Goal: Book appointment/travel/reservation

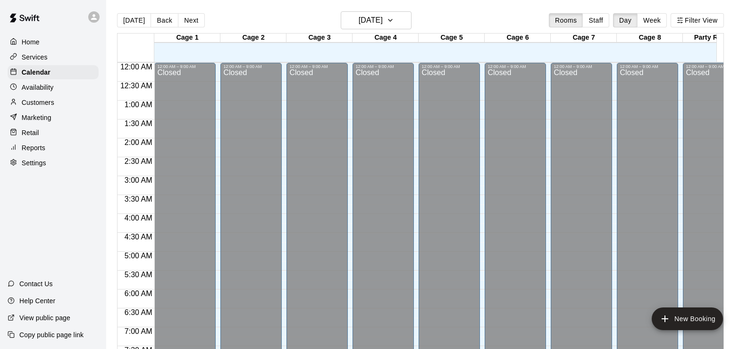
scroll to position [157, 0]
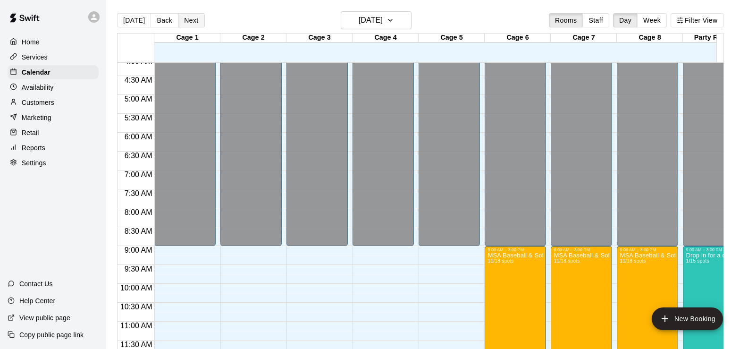
click at [188, 22] on button "Next" at bounding box center [191, 20] width 26 height 14
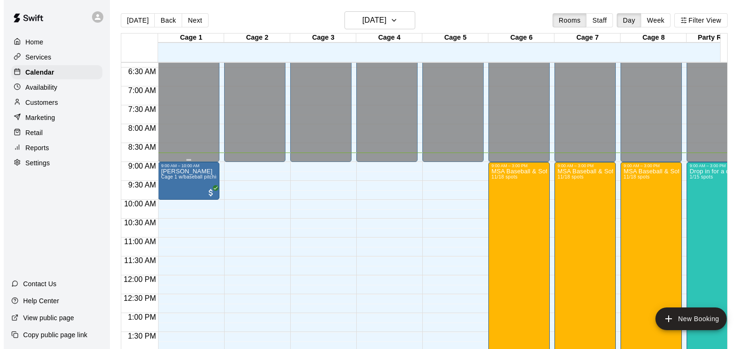
scroll to position [287, 0]
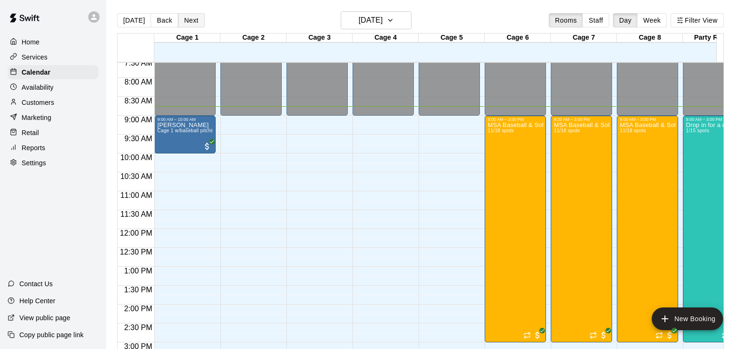
click at [191, 21] on button "Next" at bounding box center [191, 20] width 26 height 14
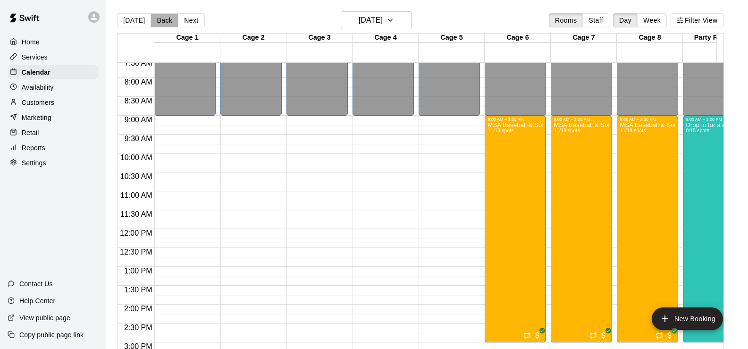
click at [160, 22] on button "Back" at bounding box center [165, 20] width 28 height 14
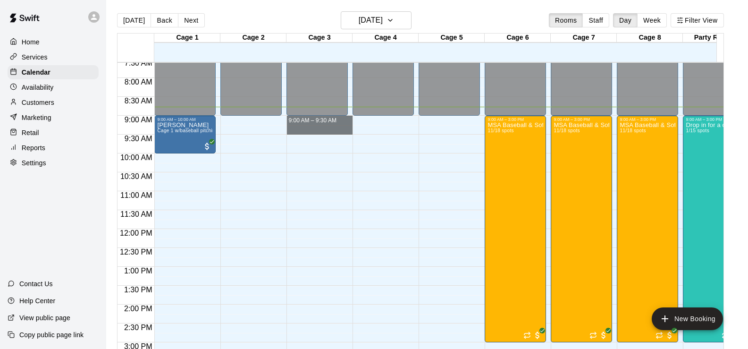
drag, startPoint x: 331, startPoint y: 128, endPoint x: 411, endPoint y: 124, distance: 79.9
click at [411, 124] on div "12:00 AM 12:30 AM 1:00 AM 1:30 AM 2:00 AM 2:30 AM 3:00 AM 3:30 AM 4:00 AM 4:30 …" at bounding box center [421, 211] width 606 height 298
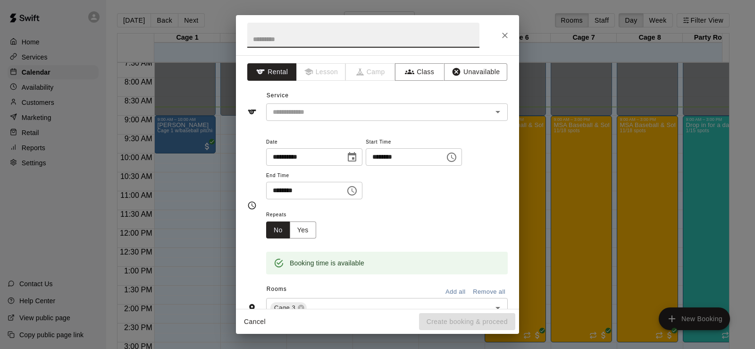
click at [358, 188] on icon "Choose time, selected time is 9:30 AM" at bounding box center [351, 190] width 11 height 11
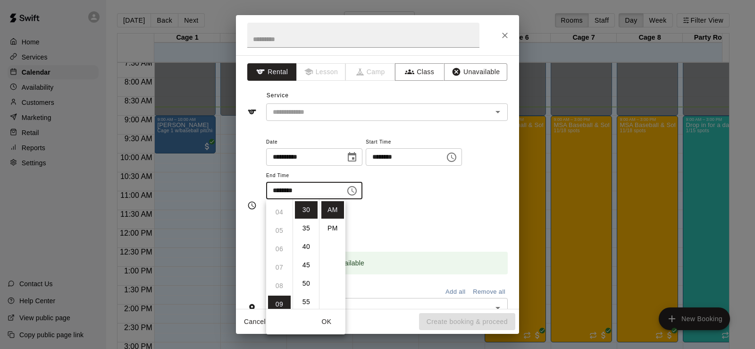
scroll to position [24, 0]
click at [334, 228] on li "PM" at bounding box center [332, 228] width 23 height 17
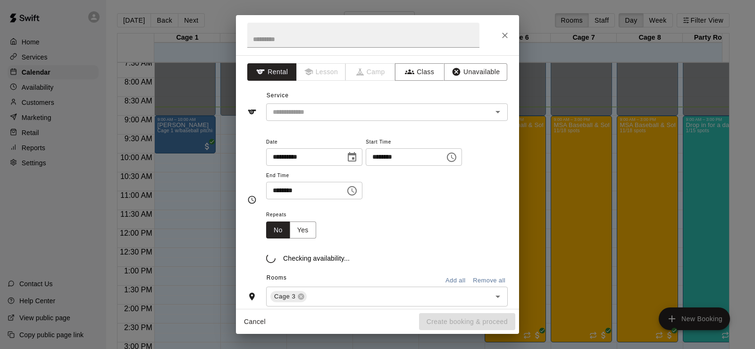
scroll to position [112, 0]
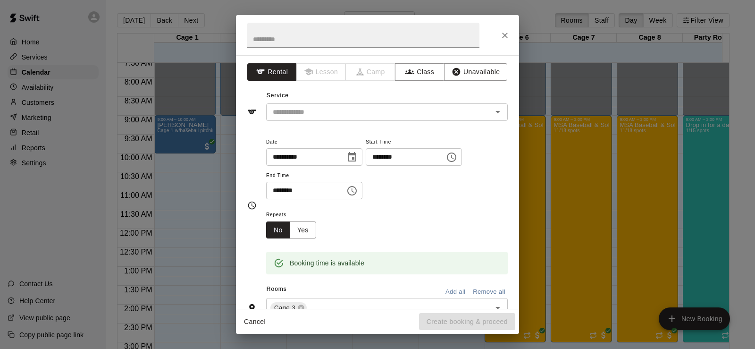
click at [358, 192] on icon "Choose time, selected time is 9:30 PM" at bounding box center [351, 190] width 11 height 11
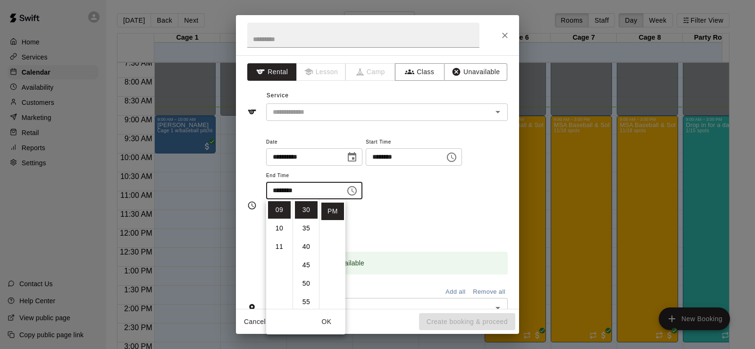
scroll to position [0, 0]
click at [282, 261] on li "03" at bounding box center [279, 264] width 23 height 17
click at [309, 209] on li "00" at bounding box center [306, 209] width 23 height 17
type input "********"
click at [390, 226] on div "Repeats No Yes" at bounding box center [387, 224] width 242 height 30
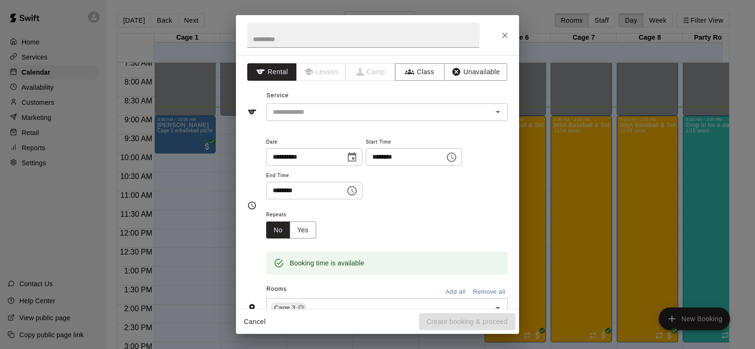
scroll to position [47, 0]
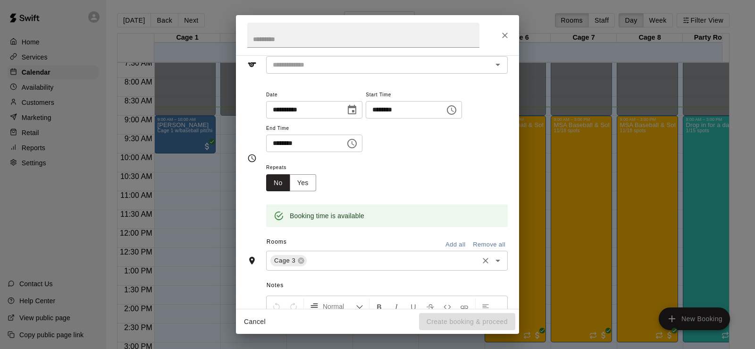
click at [360, 263] on input "text" at bounding box center [392, 261] width 169 height 12
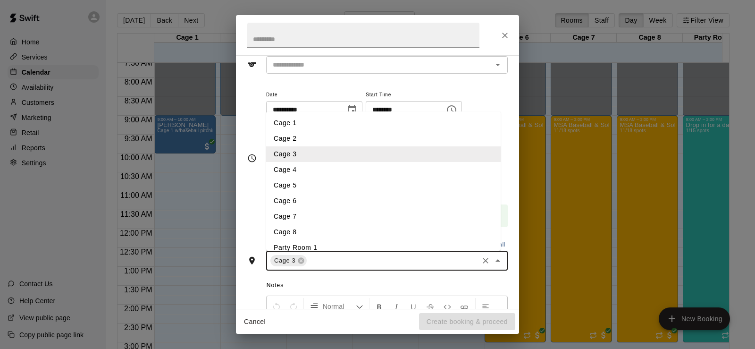
click at [299, 128] on li "Cage 1" at bounding box center [383, 123] width 235 height 16
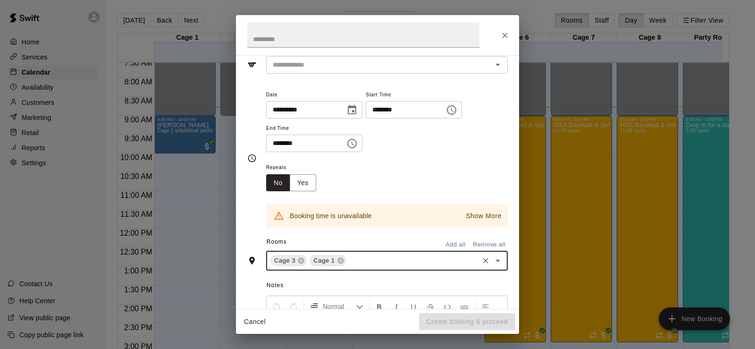
click at [376, 261] on input "text" at bounding box center [412, 261] width 129 height 12
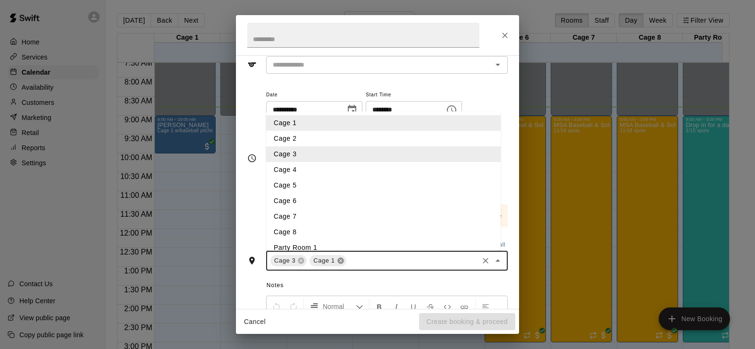
click at [340, 261] on icon at bounding box center [341, 261] width 8 height 8
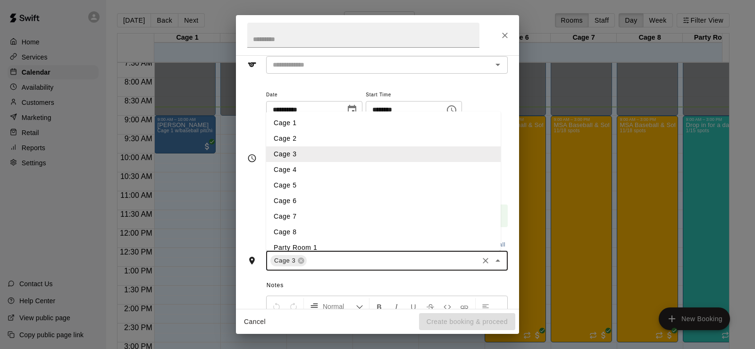
click at [292, 169] on li "Cage 4" at bounding box center [383, 170] width 235 height 16
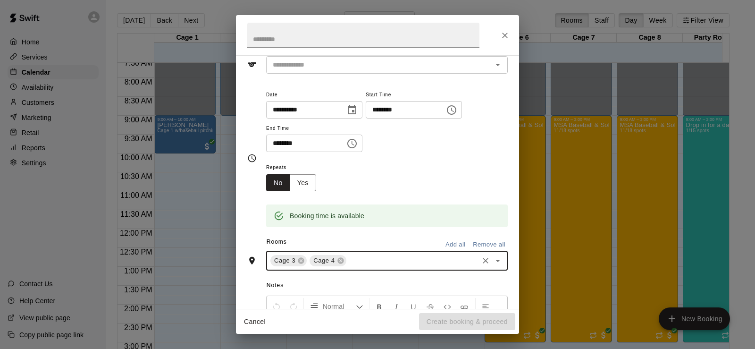
click at [361, 260] on input "text" at bounding box center [412, 261] width 129 height 12
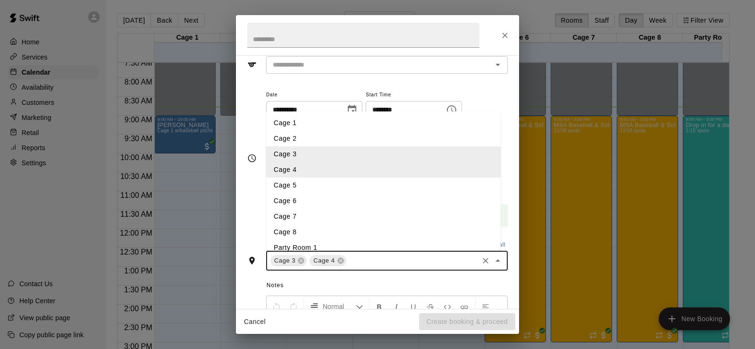
click at [308, 188] on li "Cage 5" at bounding box center [383, 185] width 235 height 16
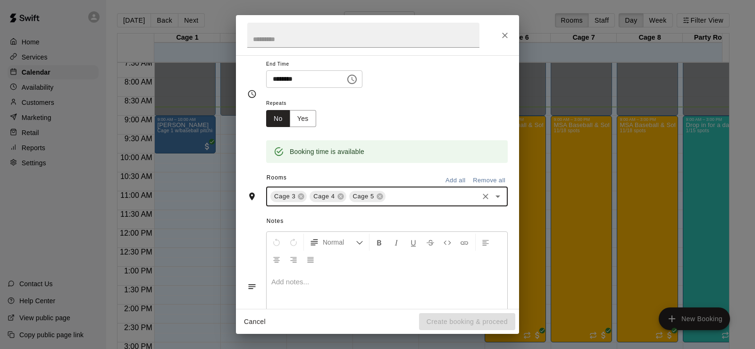
scroll to position [0, 0]
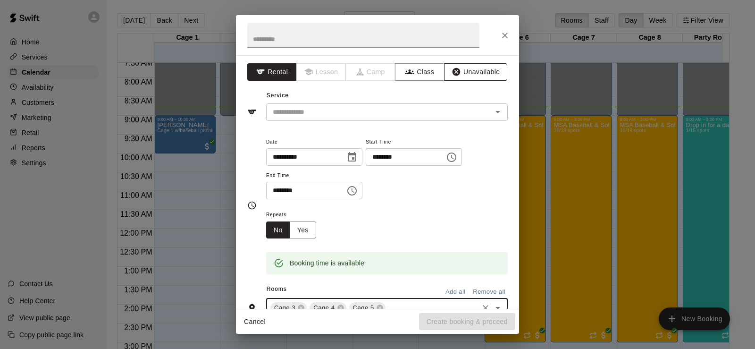
click at [453, 73] on icon "button" at bounding box center [457, 72] width 8 height 8
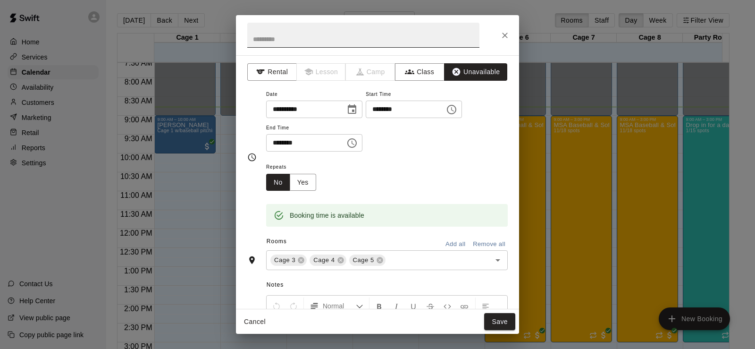
click at [363, 34] on input "text" at bounding box center [363, 35] width 232 height 25
type input "****"
click at [489, 323] on button "Save" at bounding box center [499, 321] width 31 height 17
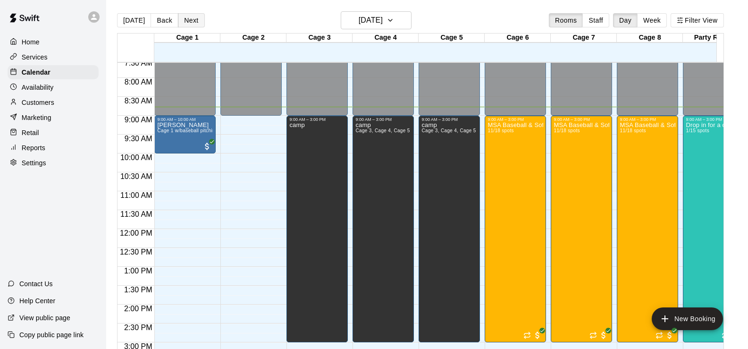
click at [193, 22] on button "Next" at bounding box center [191, 20] width 26 height 14
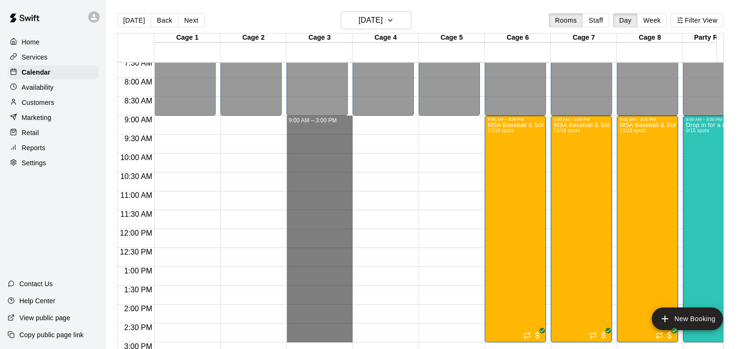
drag, startPoint x: 313, startPoint y: 120, endPoint x: 317, endPoint y: 335, distance: 214.8
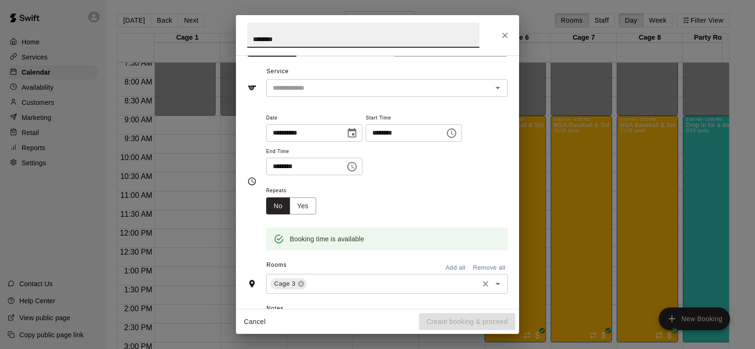
scroll to position [47, 0]
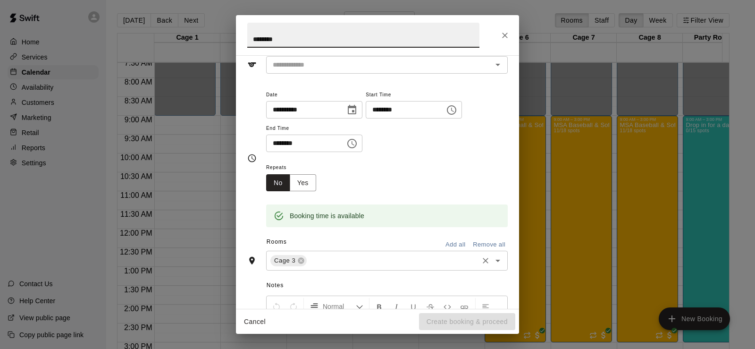
type input "********"
click at [358, 259] on input "text" at bounding box center [392, 261] width 169 height 12
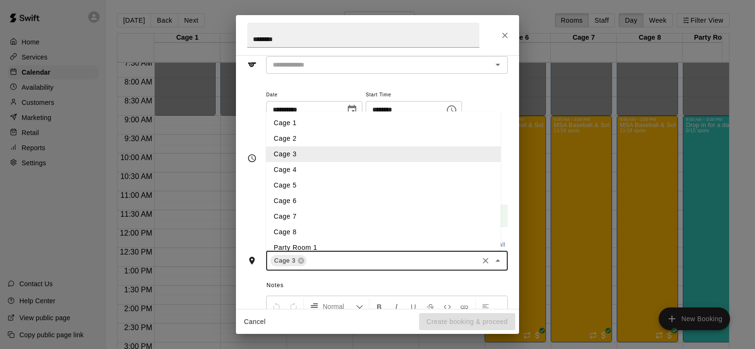
click at [312, 173] on li "Cage 4" at bounding box center [383, 170] width 235 height 16
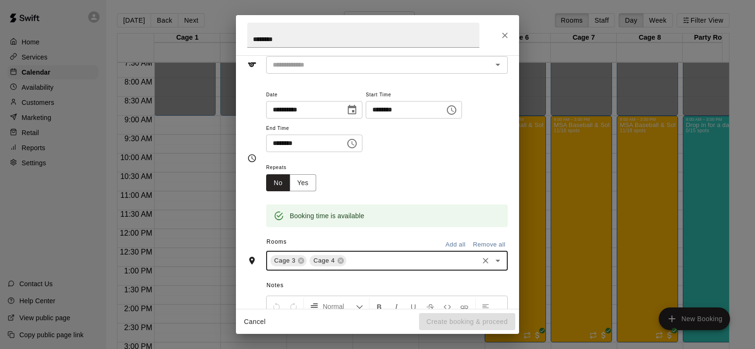
click at [375, 262] on input "text" at bounding box center [412, 261] width 129 height 12
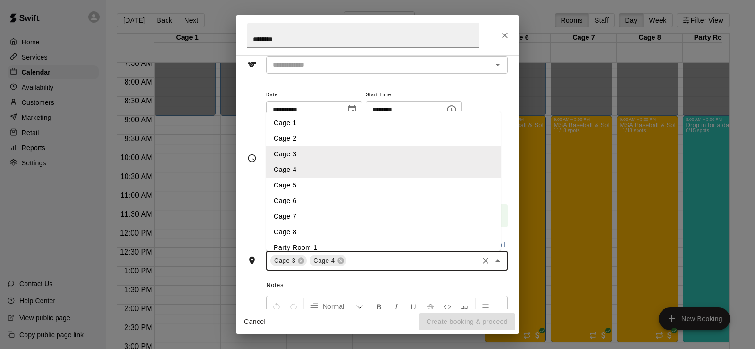
click at [320, 185] on li "Cage 5" at bounding box center [383, 185] width 235 height 16
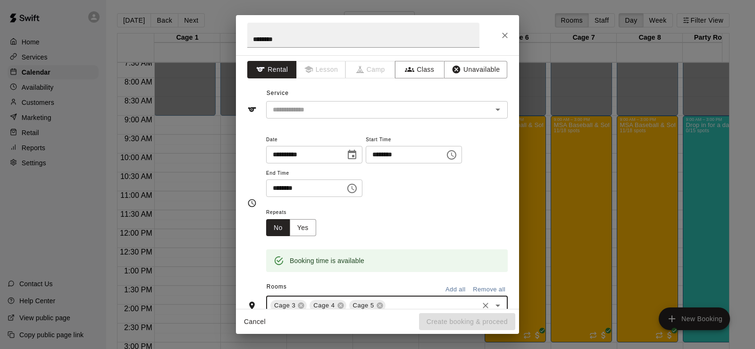
scroll to position [0, 0]
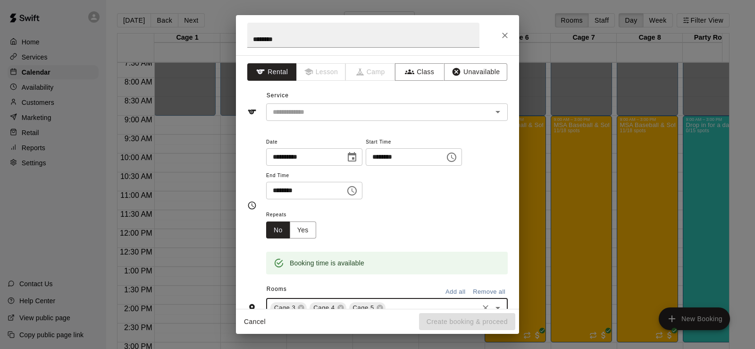
click at [448, 194] on div "**********" at bounding box center [387, 168] width 242 height 64
click at [461, 73] on button "Unavailable" at bounding box center [475, 71] width 63 height 17
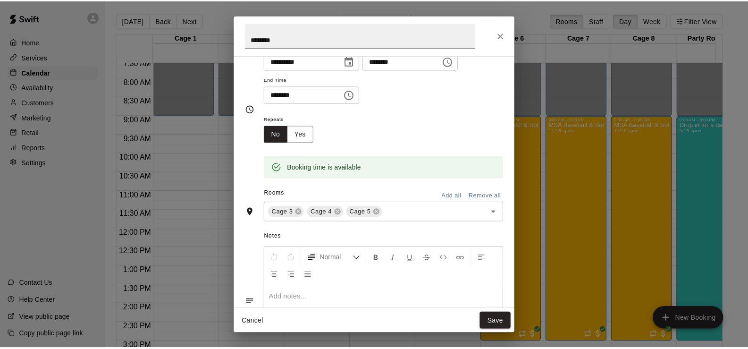
scroll to position [114, 0]
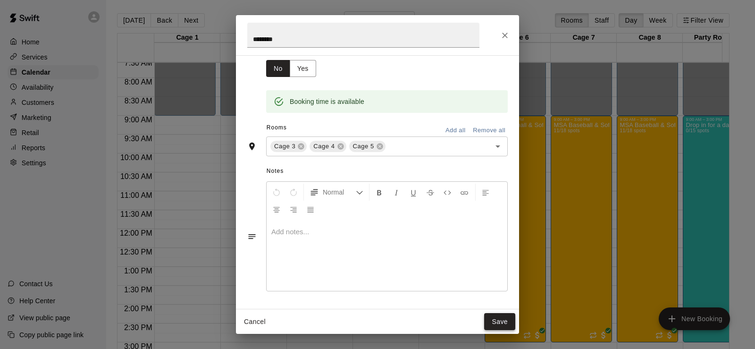
click at [496, 320] on button "Save" at bounding box center [499, 321] width 31 height 17
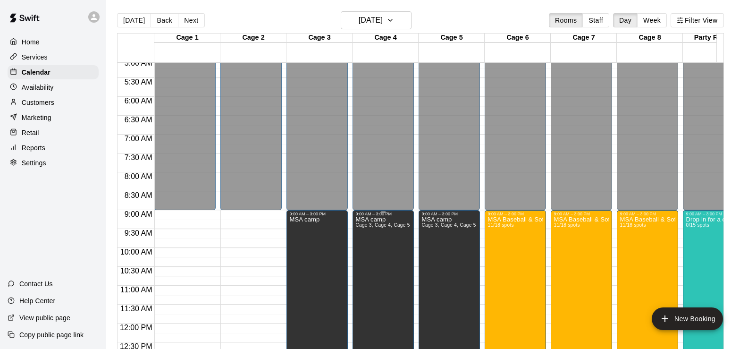
scroll to position [240, 0]
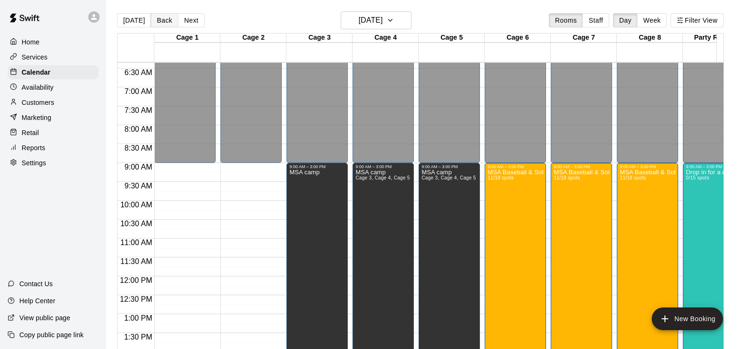
click at [168, 23] on button "Back" at bounding box center [165, 20] width 28 height 14
